Goal: Check status: Check status

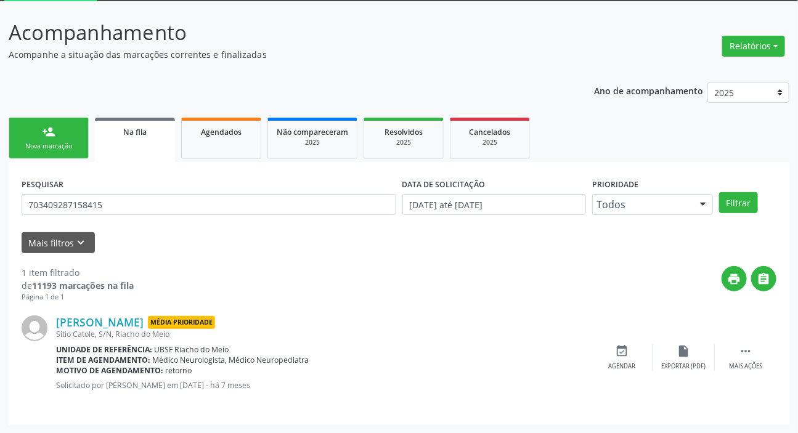
scroll to position [67, 0]
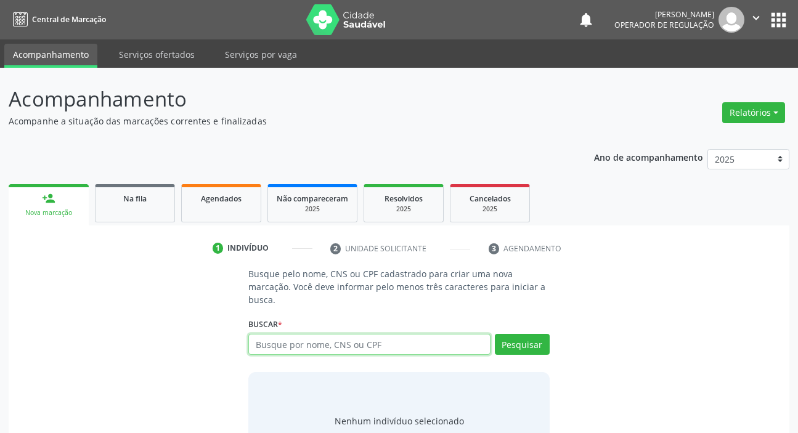
scroll to position [54, 0]
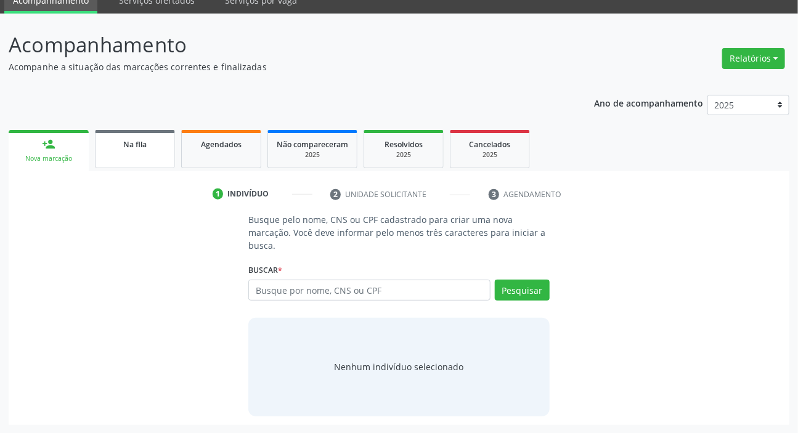
click at [131, 158] on link "Na fila" at bounding box center [135, 149] width 80 height 38
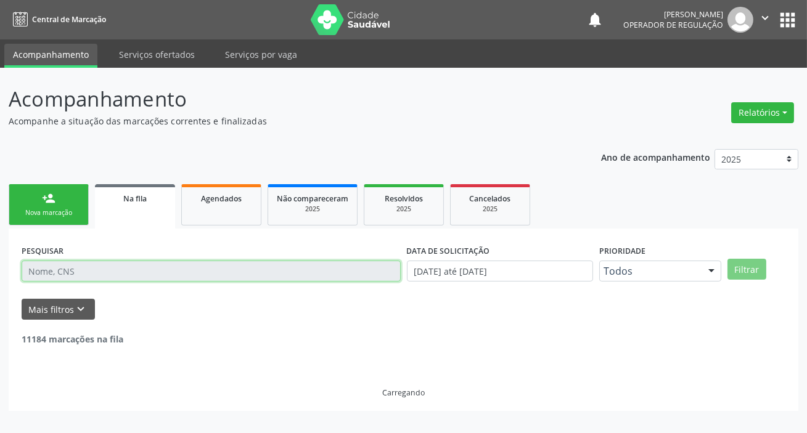
click at [277, 274] on input "text" at bounding box center [211, 271] width 379 height 21
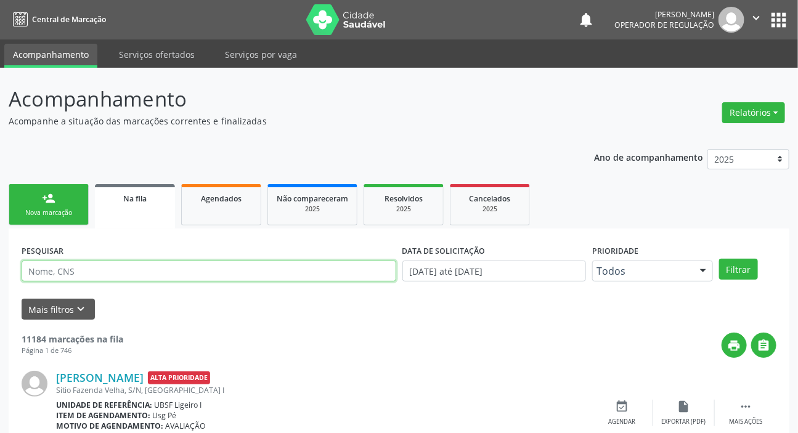
click at [281, 270] on input "text" at bounding box center [209, 271] width 375 height 21
type input "708202116133546"
click at [720, 259] on button "Filtrar" at bounding box center [739, 269] width 39 height 21
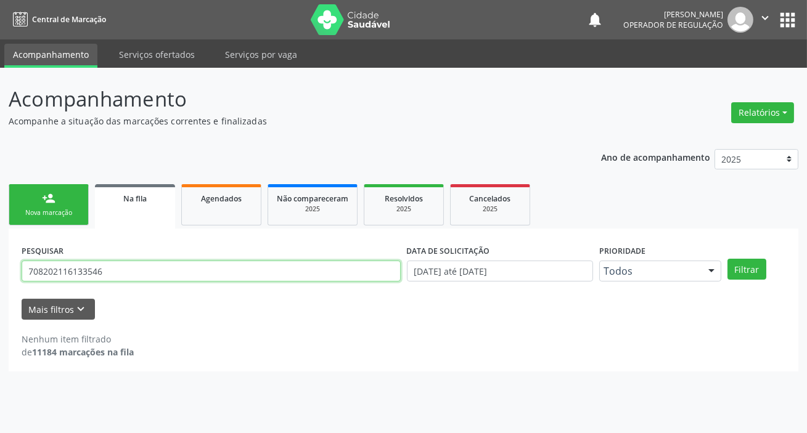
click at [283, 269] on input "708202116133546" at bounding box center [211, 271] width 379 height 21
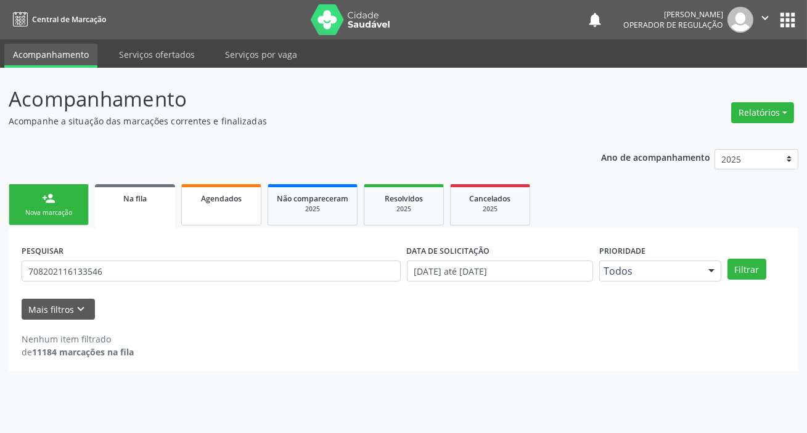
click at [244, 195] on div "Agendados" at bounding box center [222, 198] width 62 height 13
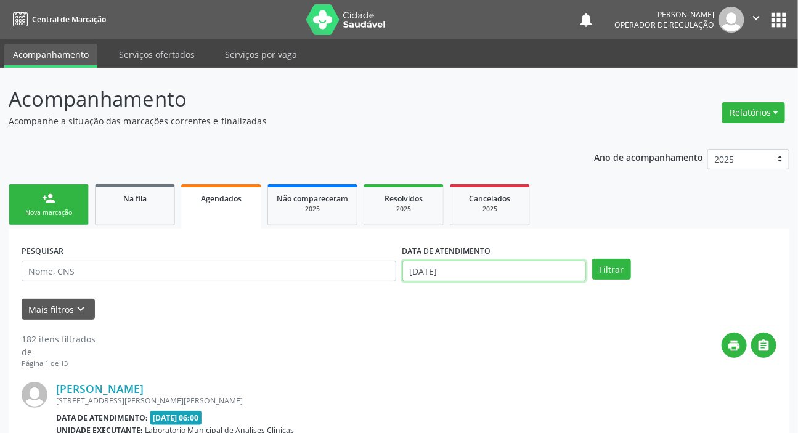
click at [501, 261] on input "[DATE]" at bounding box center [495, 271] width 184 height 21
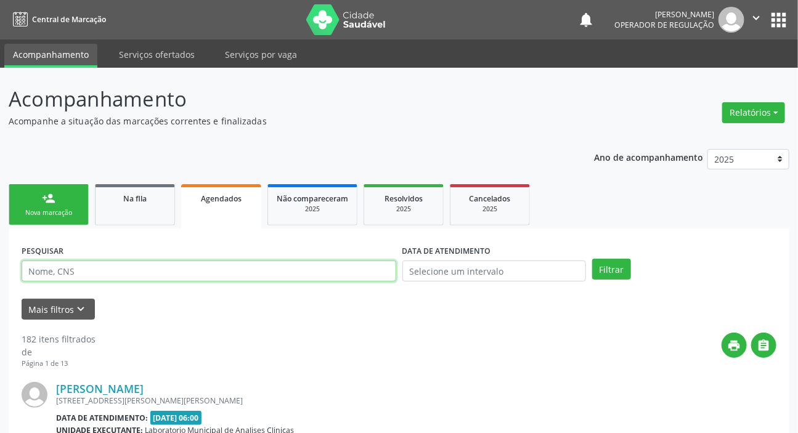
click at [117, 279] on input "text" at bounding box center [209, 271] width 375 height 21
paste input "708202116133546"
type input "708202116133546"
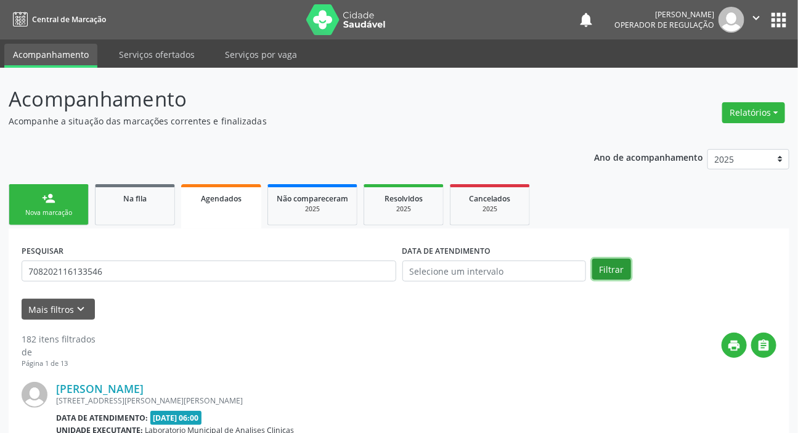
drag, startPoint x: 620, startPoint y: 268, endPoint x: 597, endPoint y: 290, distance: 31.8
click at [618, 268] on button "Filtrar" at bounding box center [611, 269] width 39 height 21
click at [771, 25] on button "apps" at bounding box center [779, 20] width 22 height 22
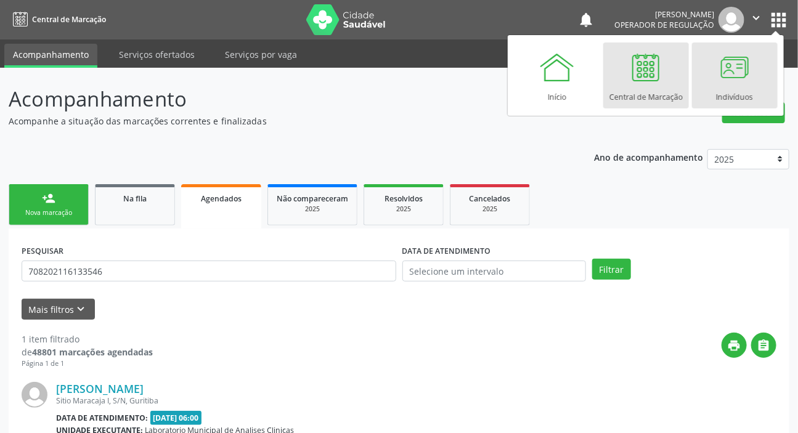
click at [727, 75] on div at bounding box center [734, 67] width 37 height 37
